Goal: Communication & Community: Answer question/provide support

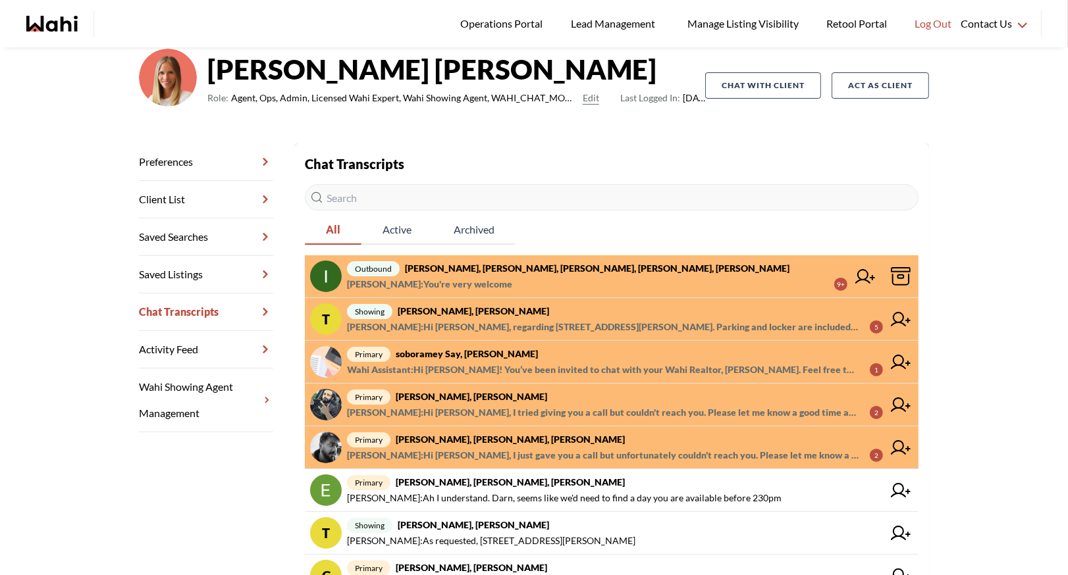
scroll to position [205, 0]
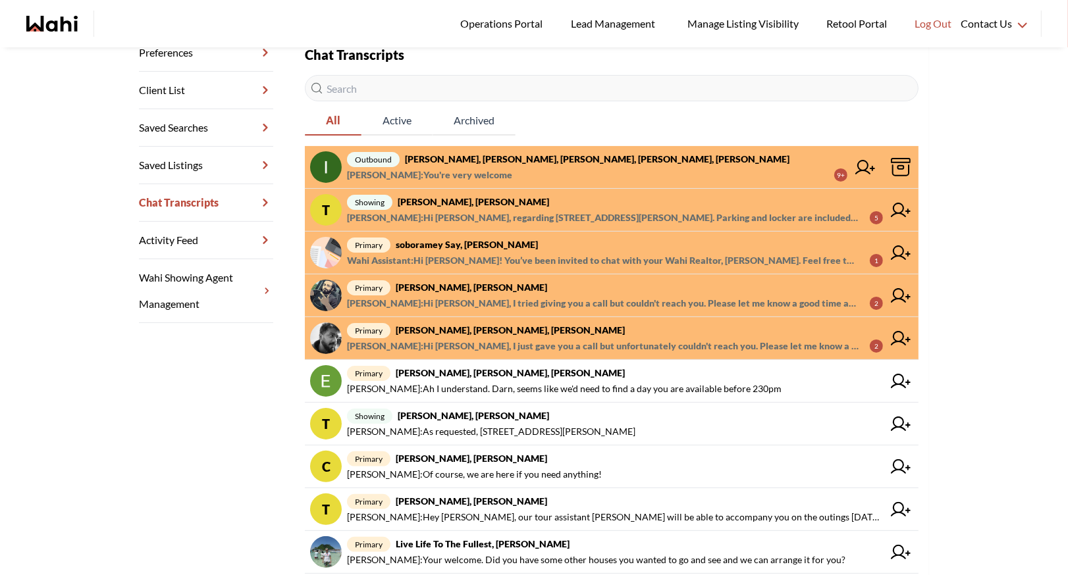
click at [472, 284] on strong "[PERSON_NAME], [PERSON_NAME]" at bounding box center [471, 287] width 151 height 11
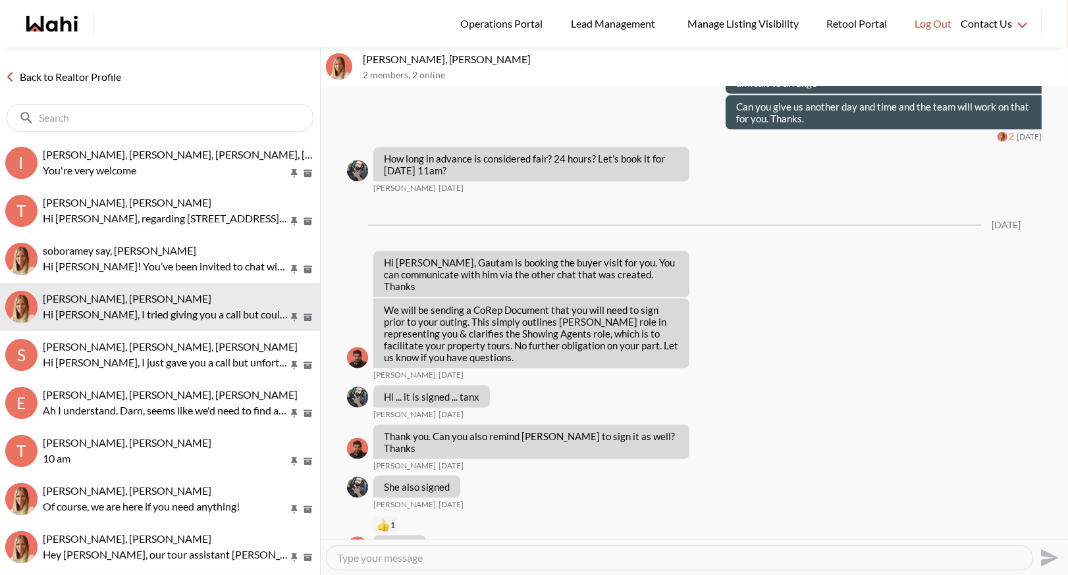
scroll to position [7430, 0]
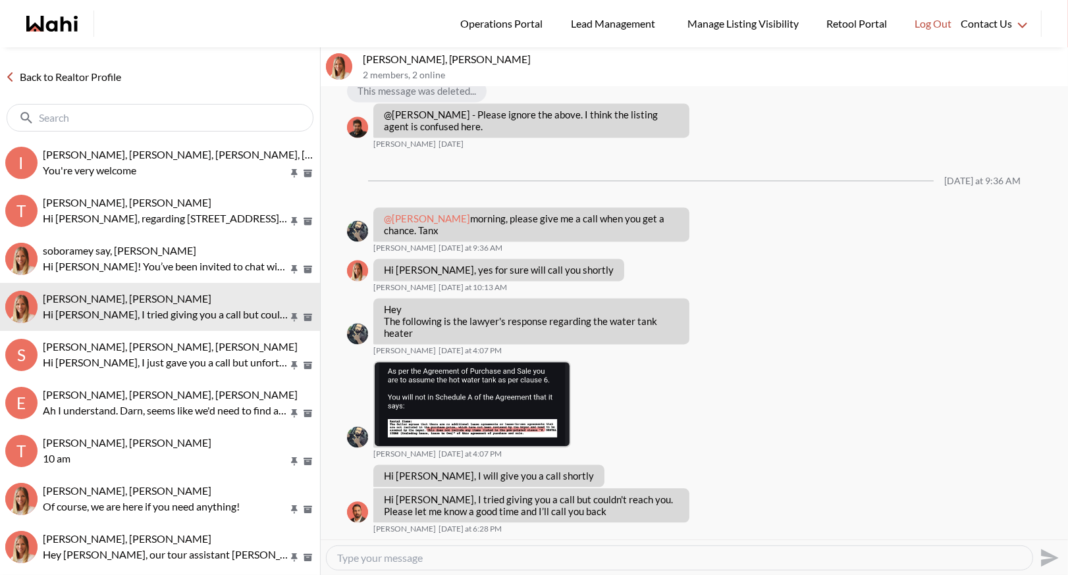
click at [43, 76] on link "Back to Realtor Profile" at bounding box center [63, 76] width 126 height 17
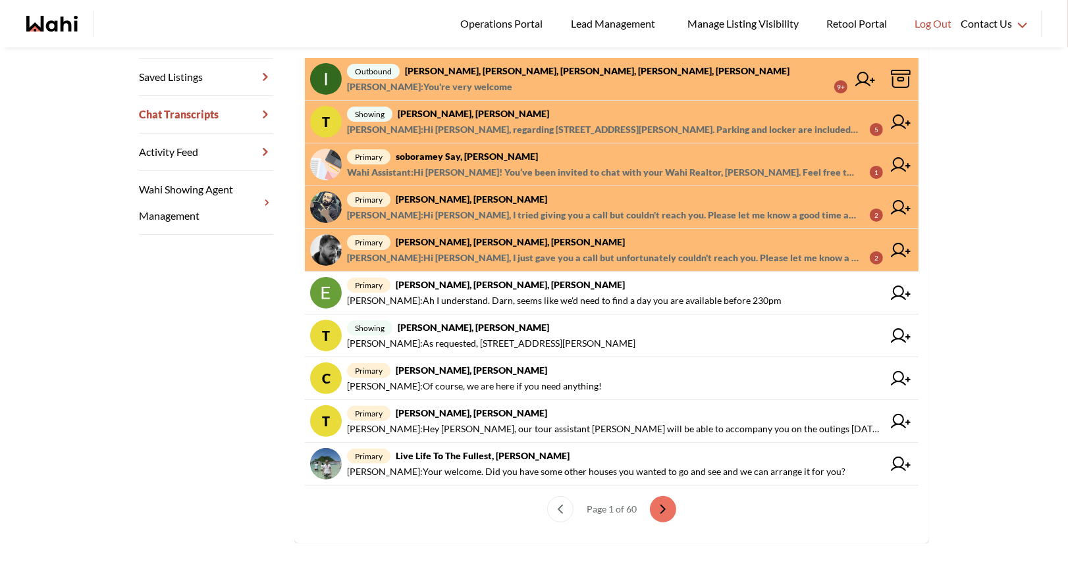
scroll to position [300, 0]
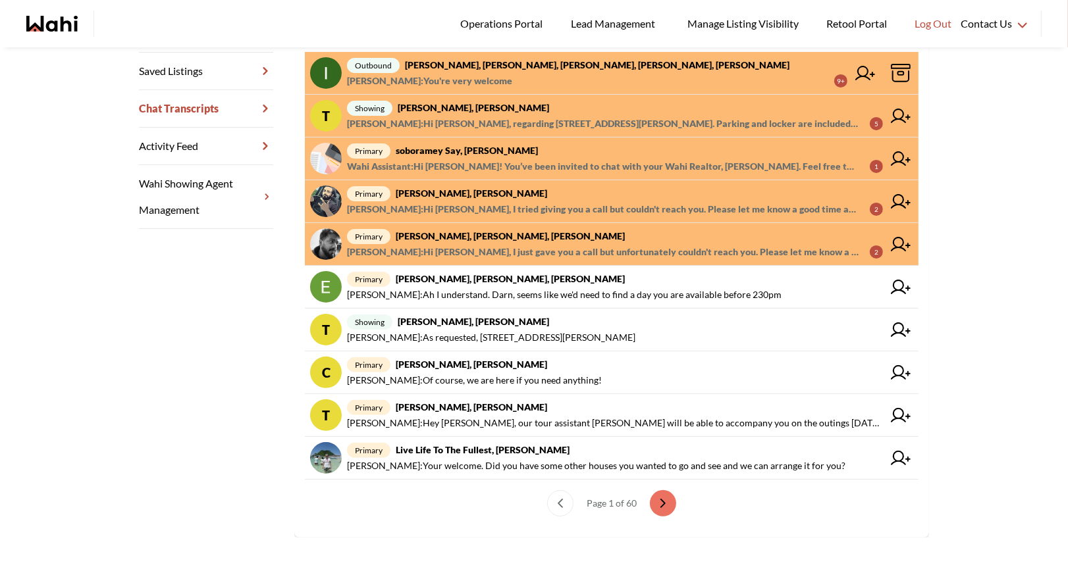
click at [464, 241] on span "primary Sourav Singh, Kirti Pal, Michelle" at bounding box center [615, 236] width 536 height 16
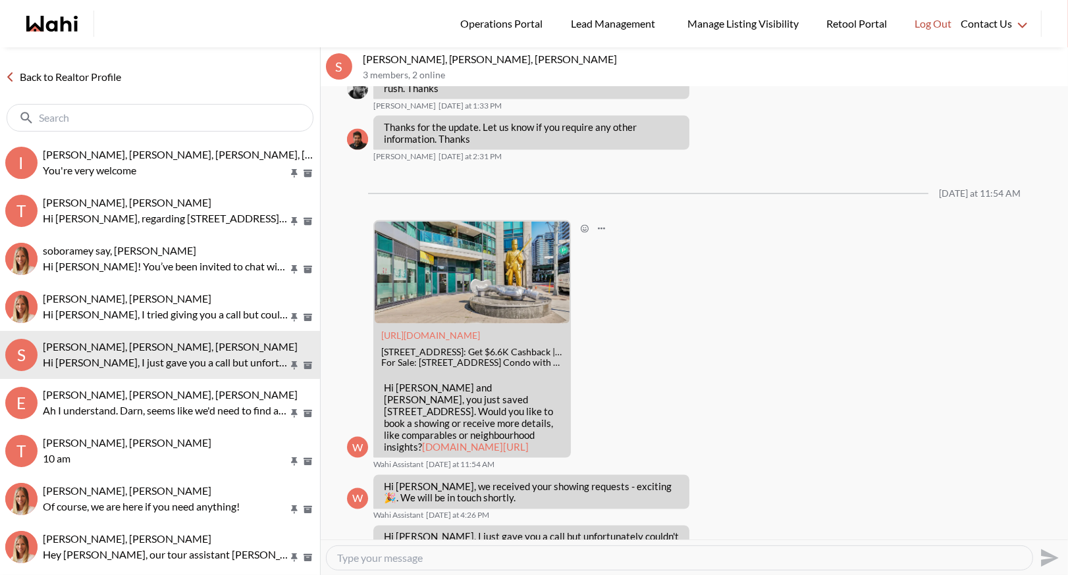
scroll to position [1974, 0]
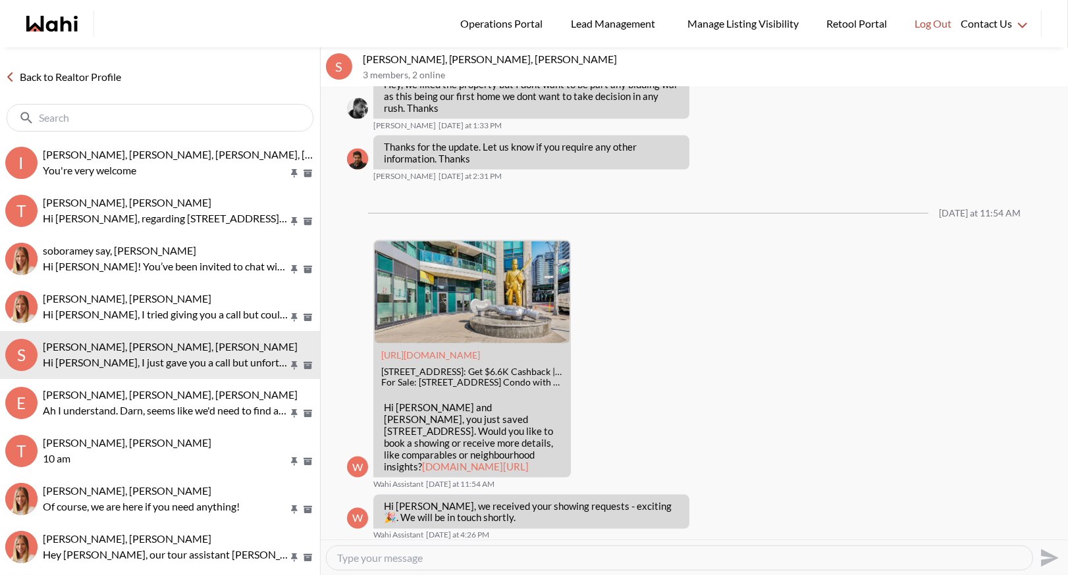
click at [97, 77] on link "Back to Realtor Profile" at bounding box center [63, 76] width 126 height 17
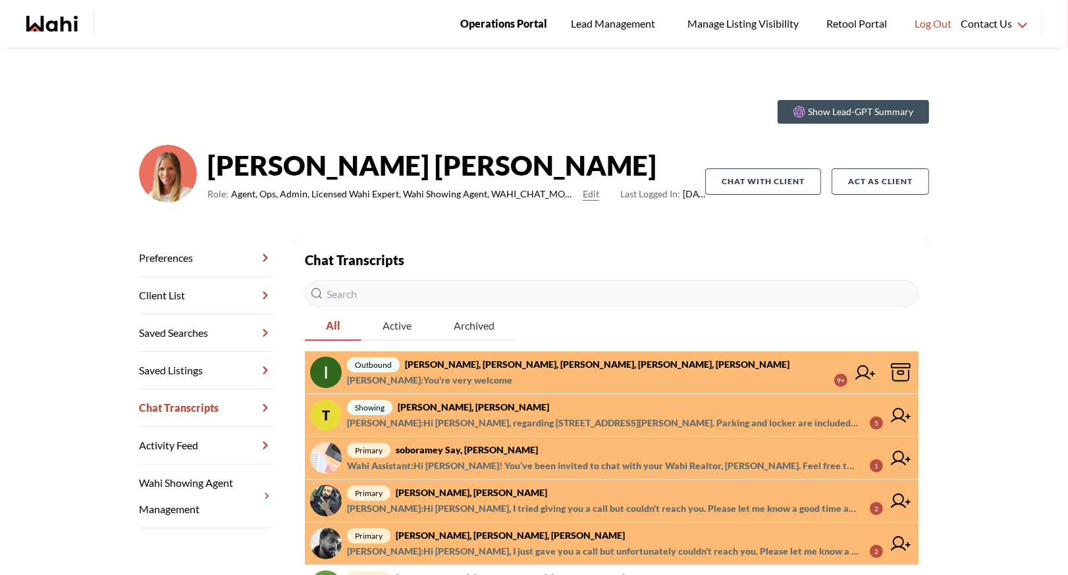
click at [490, 21] on span "Operations Portal" at bounding box center [503, 23] width 87 height 17
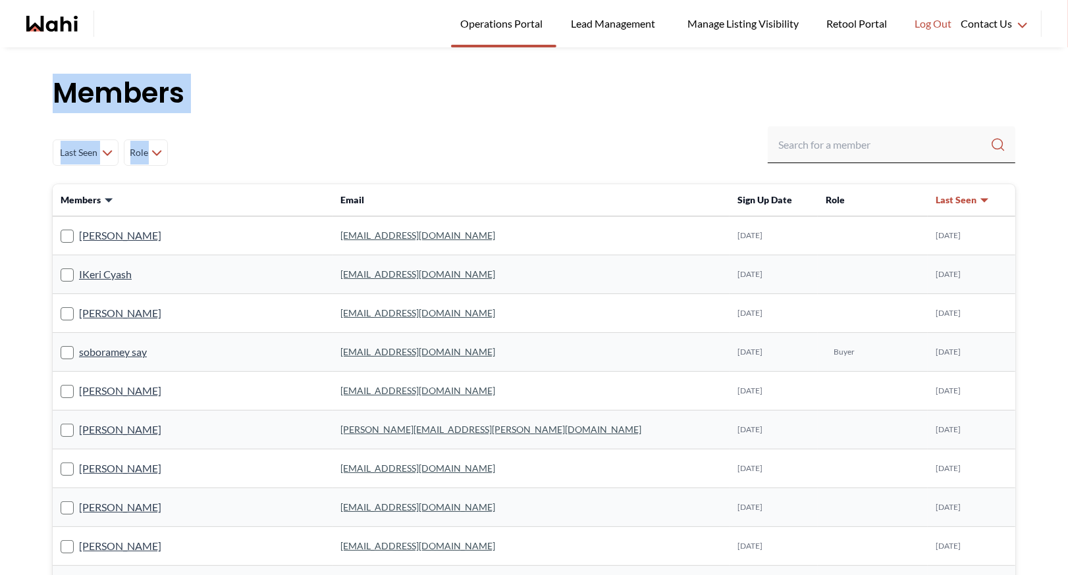
drag, startPoint x: 55, startPoint y: 90, endPoint x: 219, endPoint y: 149, distance: 174.7
click at [219, 149] on div "Last Seen Less day than 1 day ago 1 day ago - 3 days ago 3 days ago - 1 week ag…" at bounding box center [534, 152] width 963 height 53
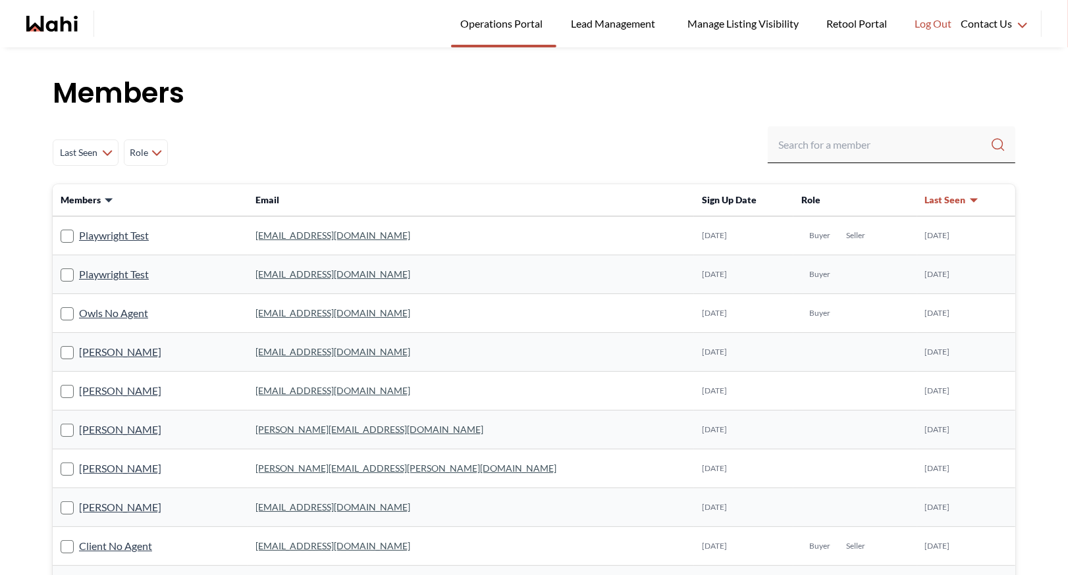
click at [647, 76] on h1 "Members" at bounding box center [534, 94] width 963 height 40
